Goal: Task Accomplishment & Management: Manage account settings

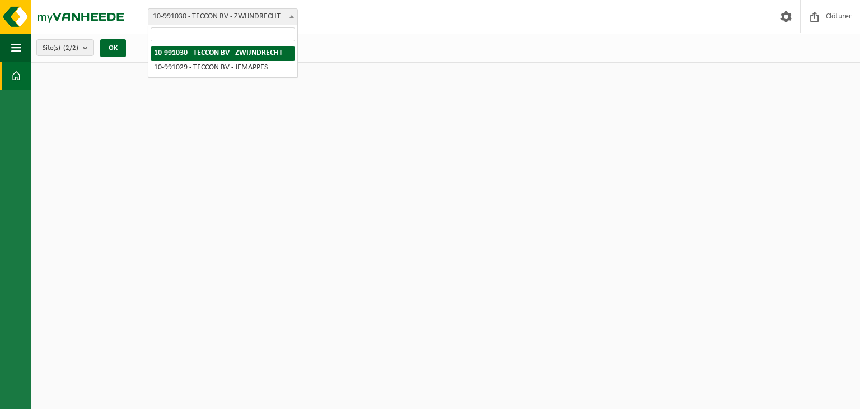
click at [278, 14] on span "10-991030 - TECCON BV - ZWIJNDRECHT" at bounding box center [222, 17] width 149 height 16
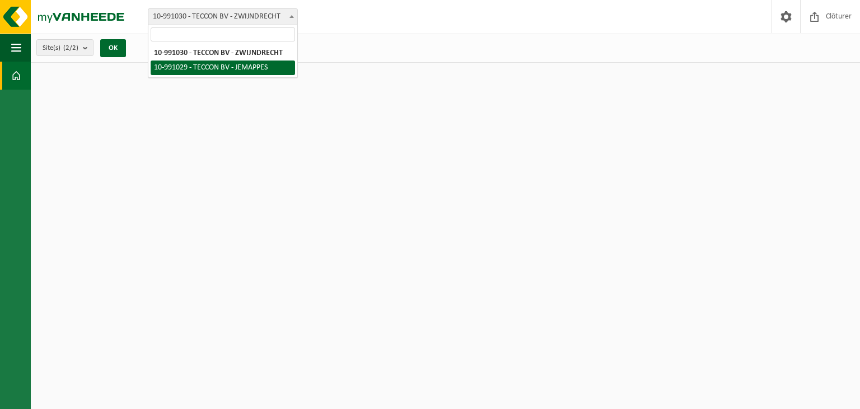
select select "169479"
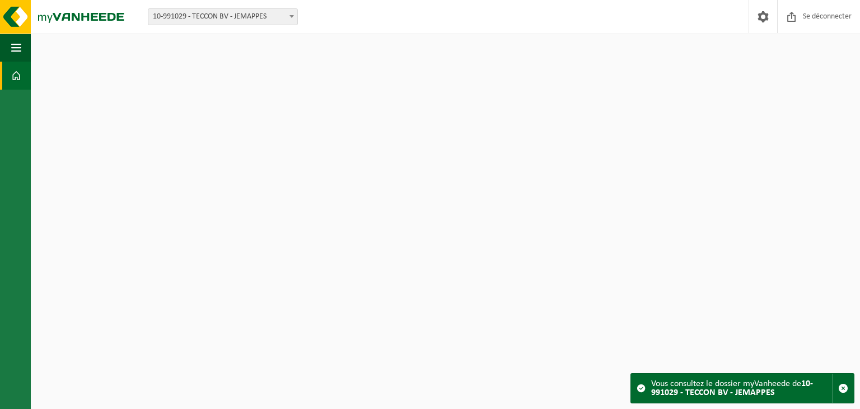
click at [640, 389] on span at bounding box center [641, 388] width 9 height 9
click at [24, 78] on link "Tableau de bord" at bounding box center [15, 76] width 31 height 28
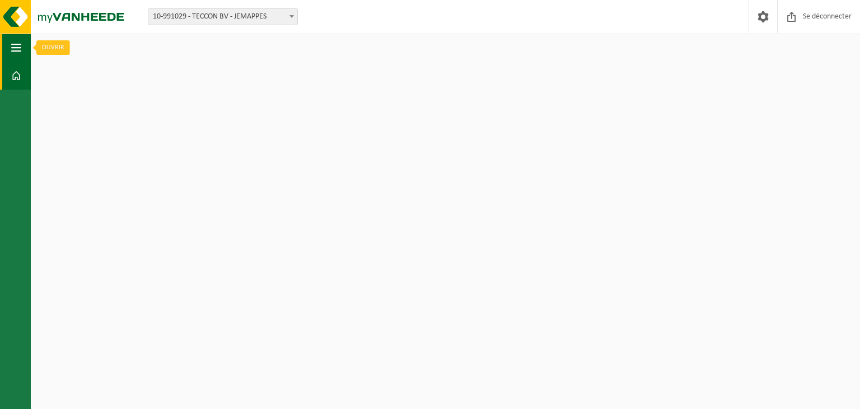
click at [22, 47] on button "Navigation" at bounding box center [15, 48] width 31 height 28
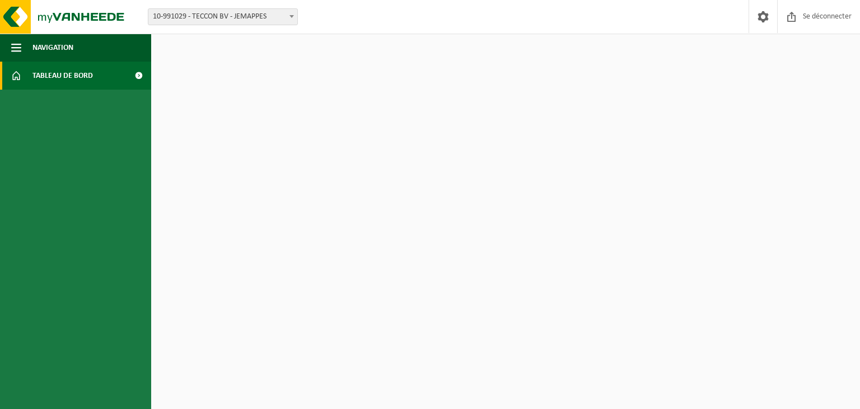
click at [70, 79] on font "Tableau de bord" at bounding box center [62, 76] width 60 height 8
click at [69, 48] on font "Navigation" at bounding box center [52, 48] width 41 height 8
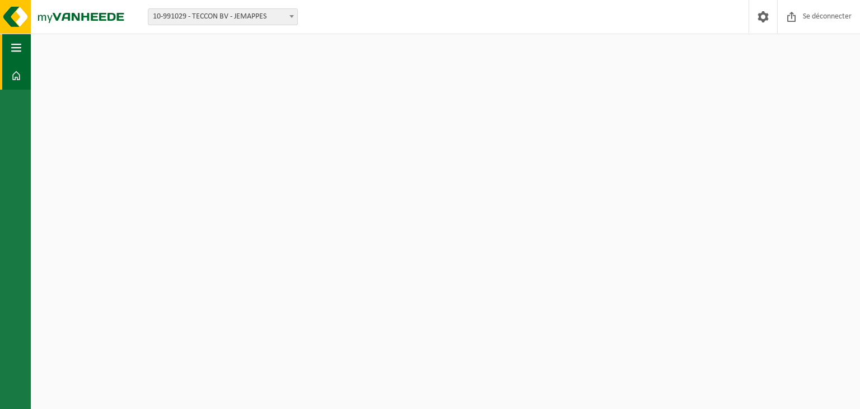
click at [18, 50] on span "button" at bounding box center [16, 48] width 10 height 28
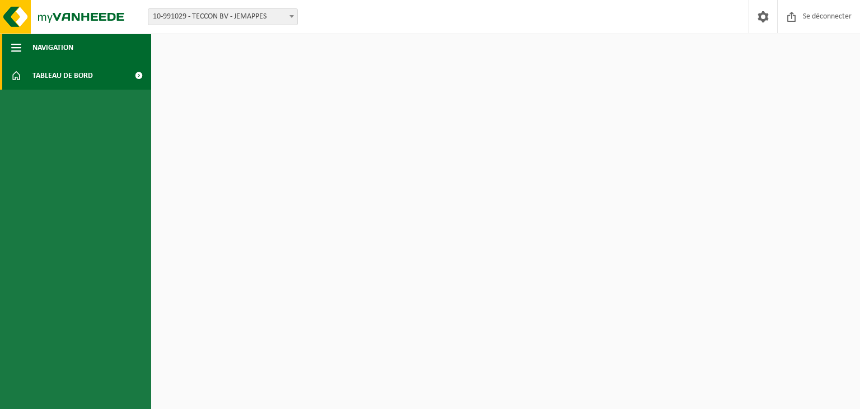
click at [18, 50] on span "button" at bounding box center [16, 48] width 10 height 28
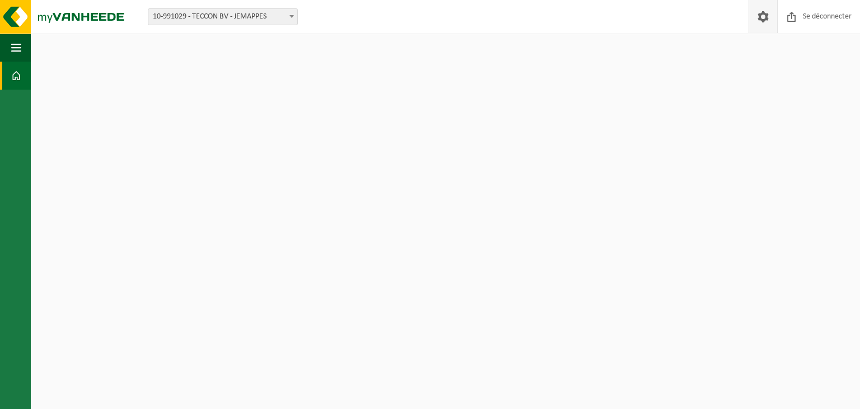
click at [769, 13] on span at bounding box center [763, 16] width 17 height 33
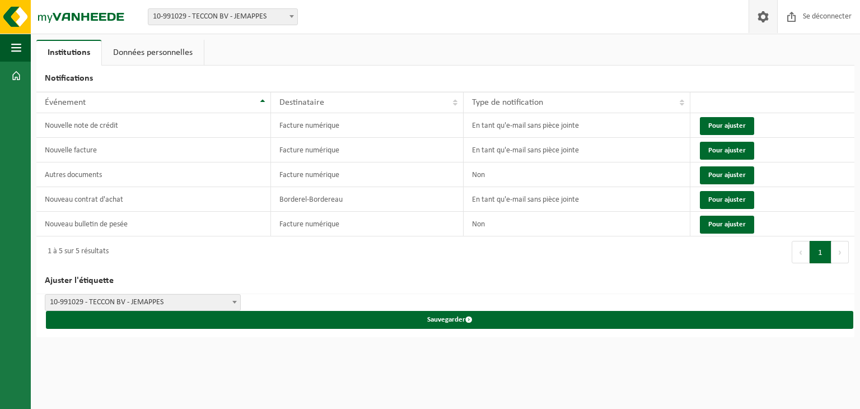
click at [839, 249] on button "Suivant" at bounding box center [840, 252] width 17 height 22
click at [498, 199] on font "En tant qu'e-mail sans pièce jointe" at bounding box center [525, 199] width 107 height 8
click at [309, 200] on font "Borderel-Bordereau" at bounding box center [310, 199] width 63 height 8
click at [262, 104] on th "Événement" at bounding box center [153, 102] width 235 height 21
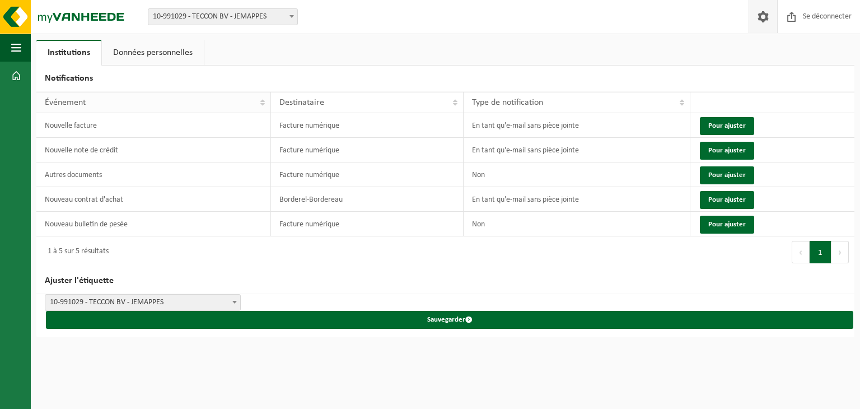
click at [262, 104] on th "Événement" at bounding box center [153, 102] width 235 height 21
click at [728, 117] on button "Pour ajuster" at bounding box center [727, 126] width 54 height 18
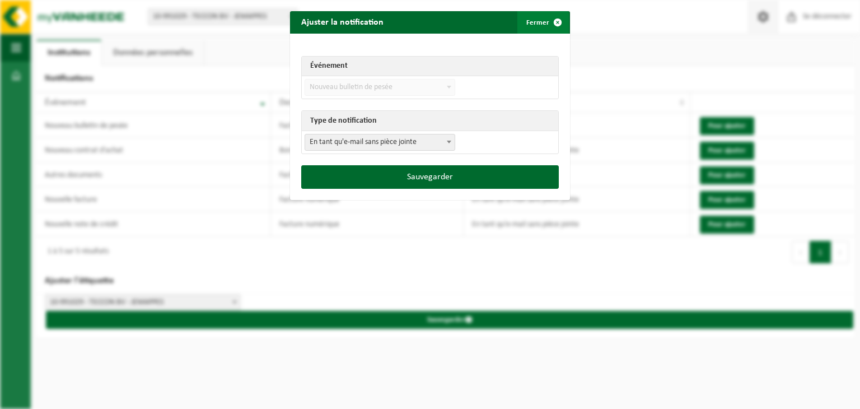
click at [554, 23] on span "submit" at bounding box center [558, 22] width 22 height 22
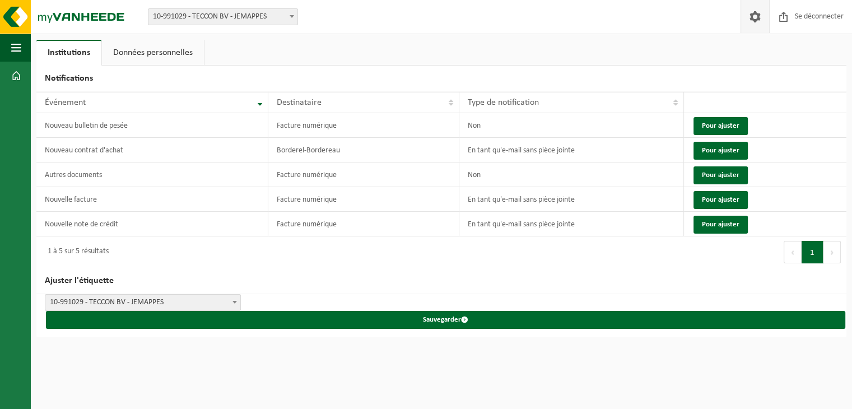
click at [168, 52] on font "Données personnelles" at bounding box center [153, 52] width 80 height 9
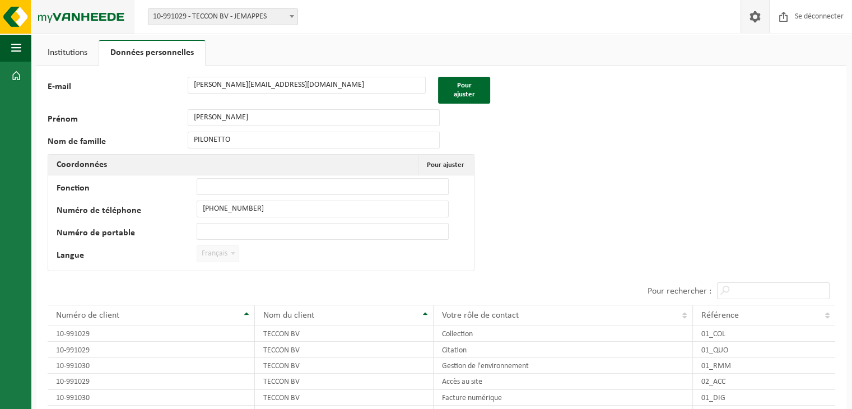
click at [93, 16] on img at bounding box center [67, 17] width 134 height 34
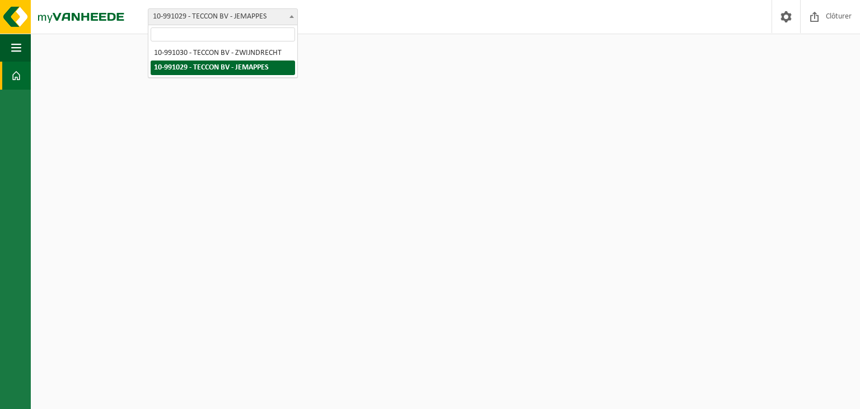
click at [271, 13] on span "10-991029 - TECCON BV - JEMAPPES" at bounding box center [222, 17] width 149 height 16
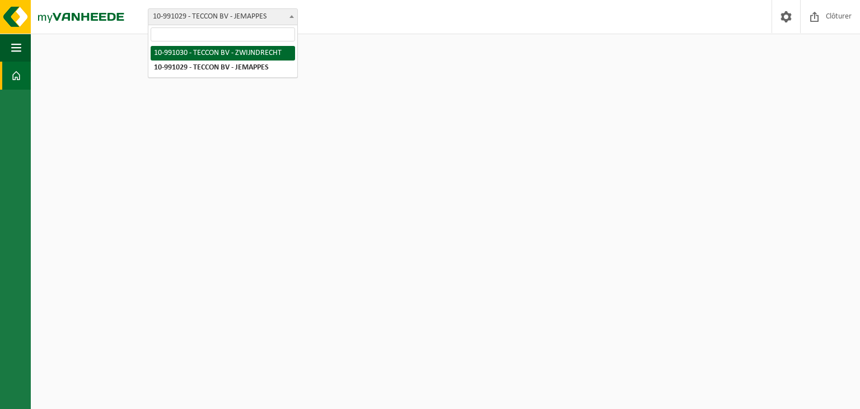
select select "169480"
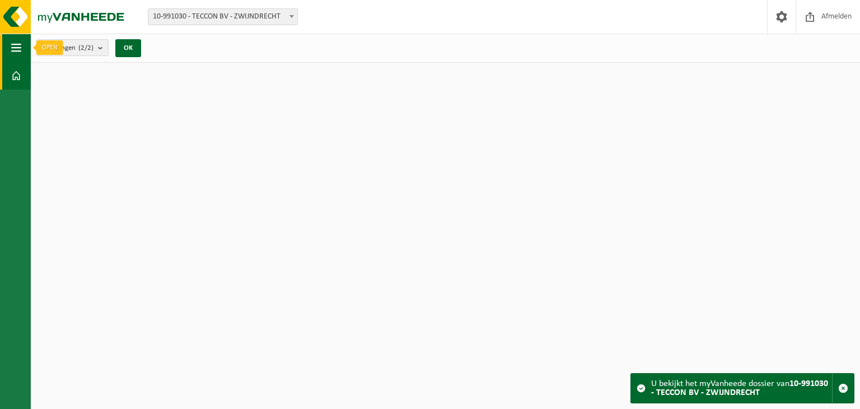
click at [17, 45] on span "button" at bounding box center [16, 48] width 10 height 28
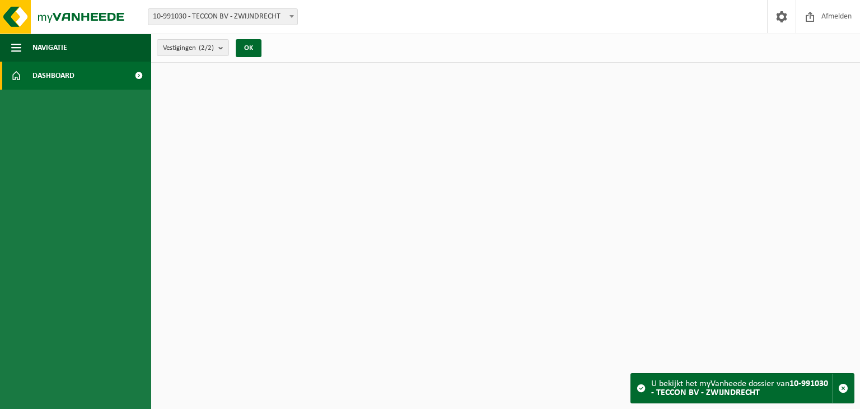
click at [64, 79] on span "Dashboard" at bounding box center [53, 76] width 42 height 28
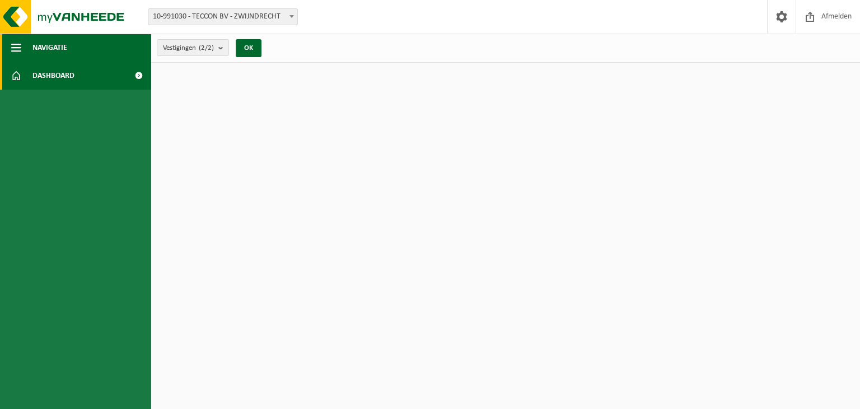
click at [22, 44] on button "Navigatie" at bounding box center [75, 48] width 151 height 28
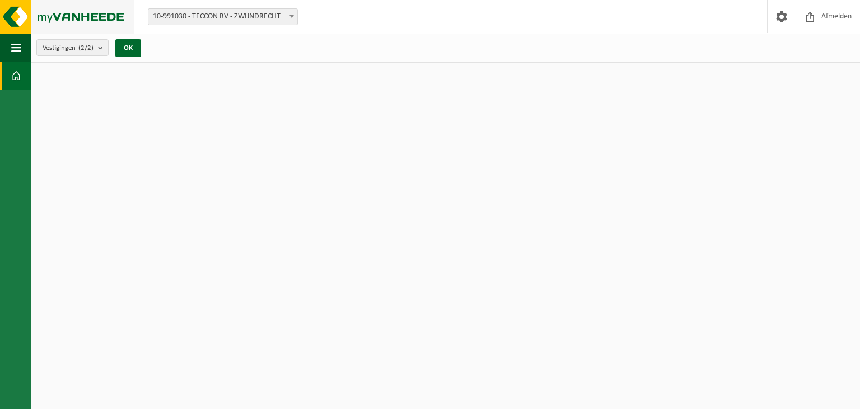
click at [16, 19] on img at bounding box center [67, 17] width 134 height 34
